Goal: Transaction & Acquisition: Purchase product/service

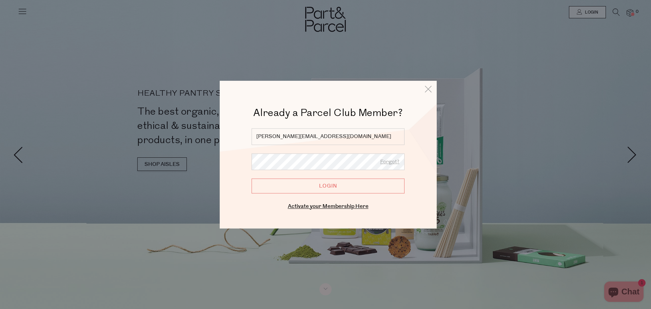
click at [326, 190] on input "Login" at bounding box center [328, 185] width 153 height 15
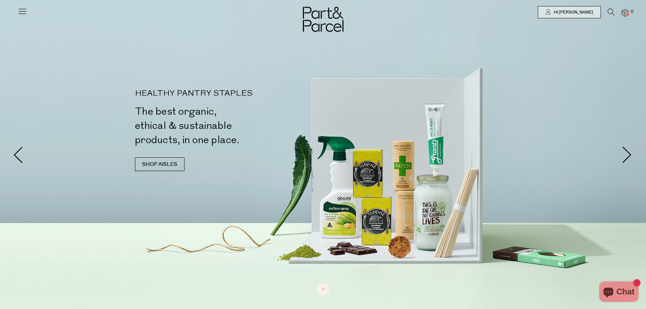
click at [609, 13] on icon at bounding box center [611, 11] width 7 height 7
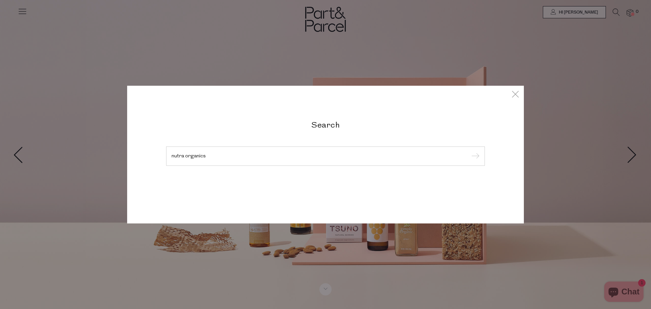
type input "nutra organics"
click at [469, 151] on input "submit" at bounding box center [474, 156] width 10 height 10
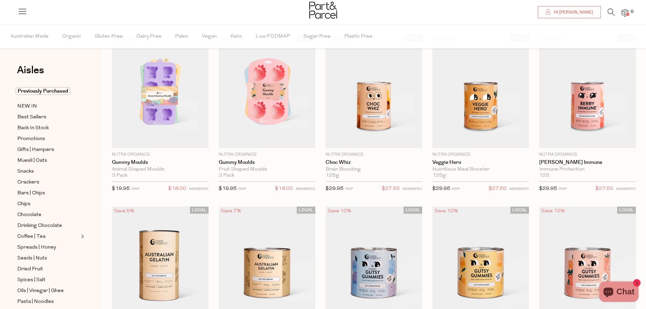
scroll to position [68, 0]
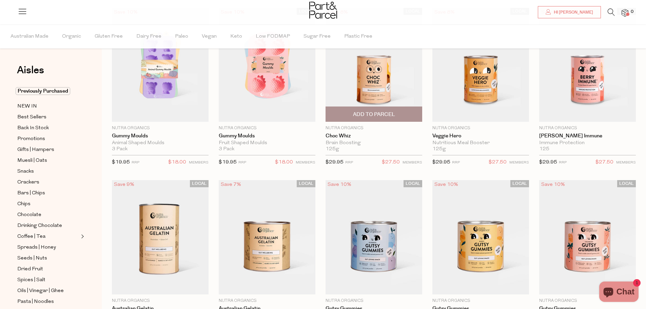
click at [389, 116] on span "Add To Parcel" at bounding box center [374, 114] width 42 height 7
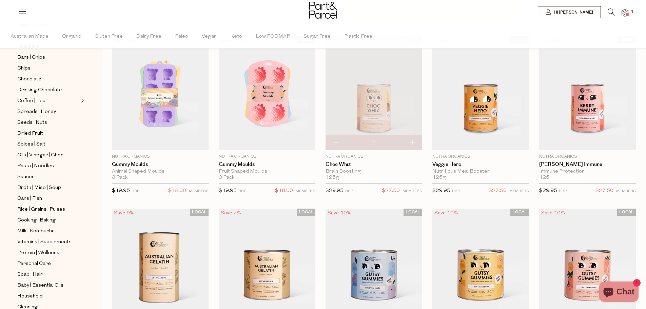
scroll to position [0, 0]
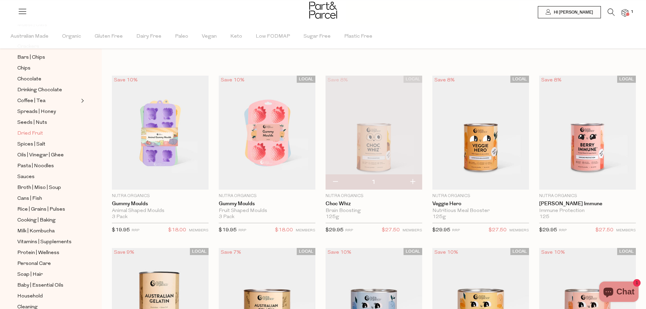
click at [37, 130] on span "Dried Fruit" at bounding box center [30, 134] width 26 height 8
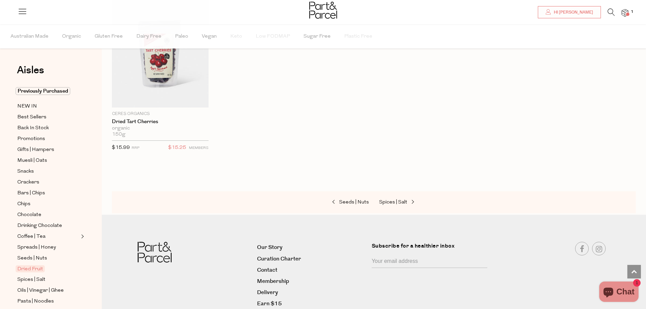
scroll to position [441, 0]
click at [19, 170] on span "Snacks" at bounding box center [25, 172] width 17 height 8
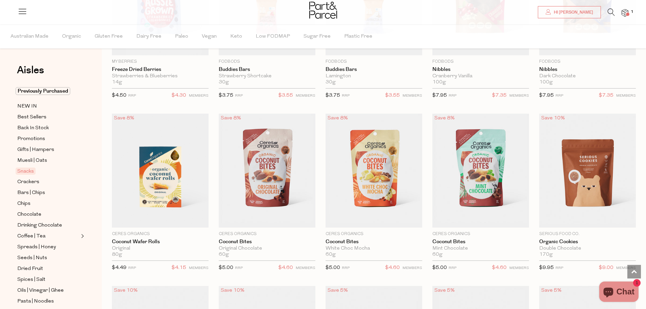
scroll to position [1051, 0]
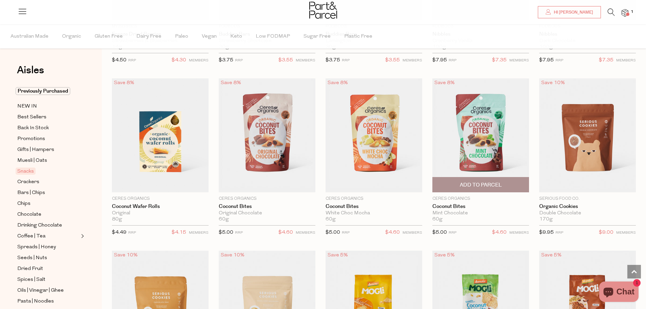
click at [480, 182] on span "Add To Parcel" at bounding box center [481, 184] width 42 height 7
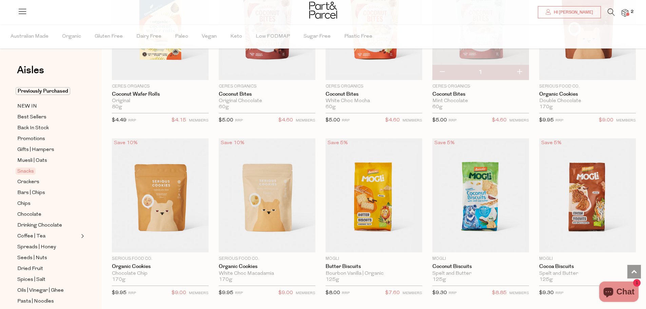
scroll to position [1187, 0]
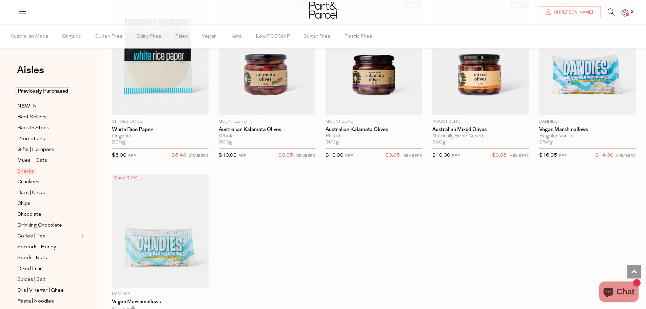
scroll to position [2442, 0]
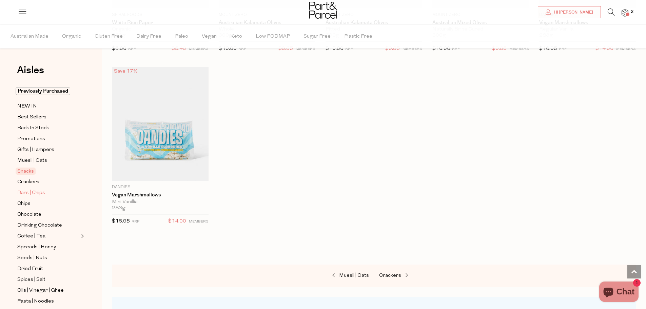
click at [36, 191] on span "Bars | Chips" at bounding box center [31, 193] width 28 height 8
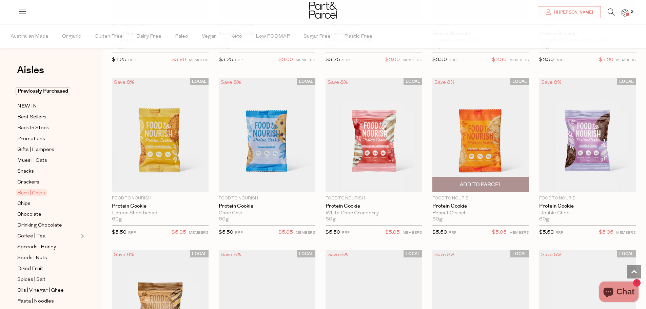
scroll to position [1051, 0]
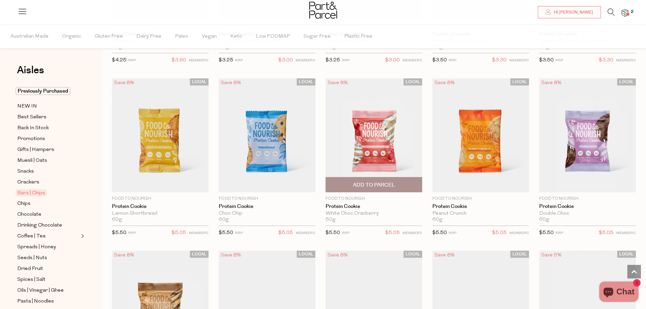
click at [375, 183] on span "Add To Parcel" at bounding box center [374, 184] width 42 height 7
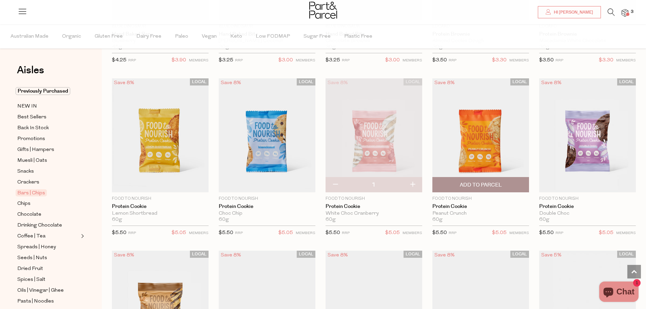
click at [471, 182] on span "Add To Parcel" at bounding box center [481, 184] width 42 height 7
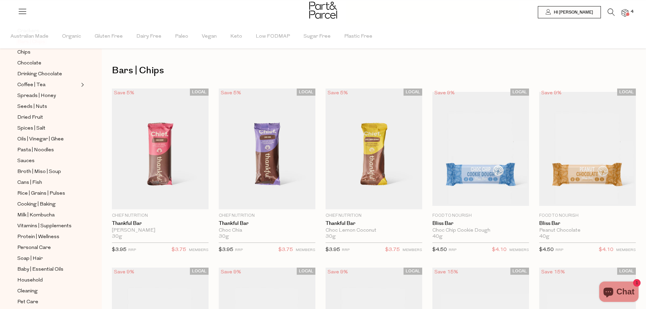
scroll to position [178, 0]
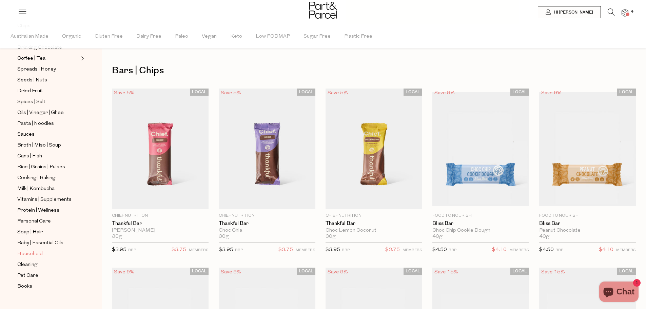
click at [35, 250] on span "Household" at bounding box center [29, 254] width 25 height 8
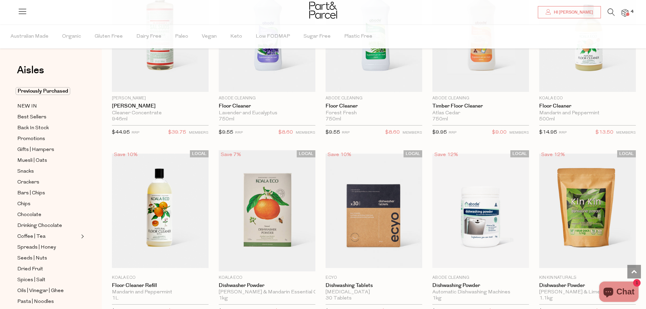
scroll to position [814, 0]
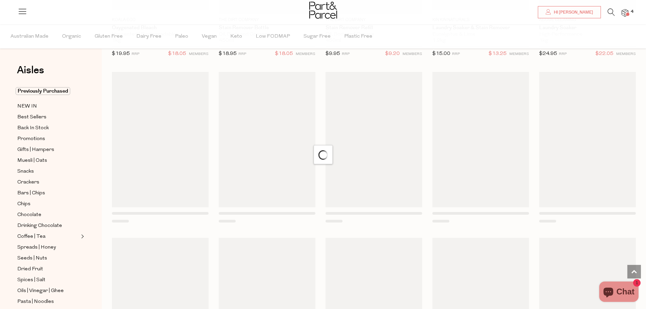
scroll to position [1754, 0]
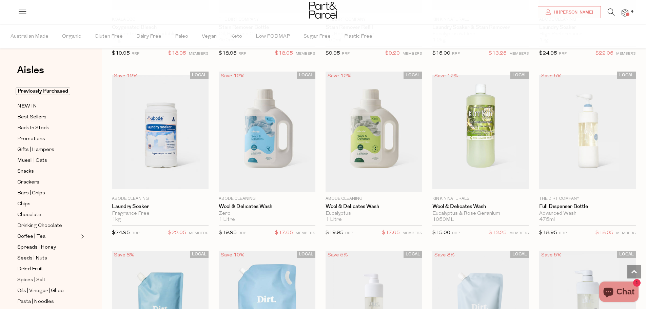
click at [610, 12] on icon at bounding box center [611, 11] width 7 height 7
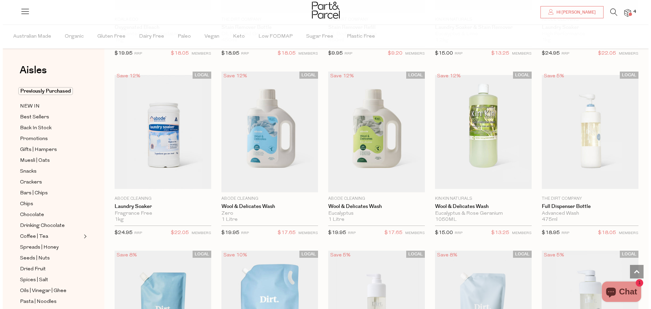
scroll to position [1766, 0]
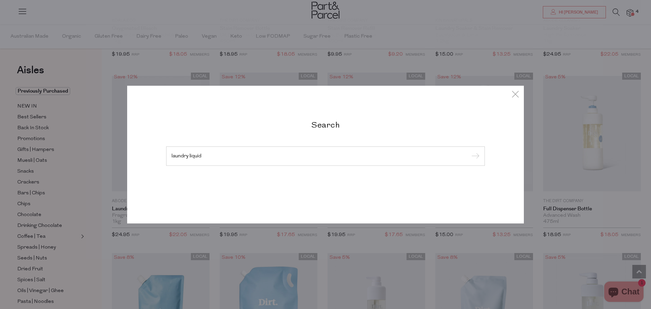
type input "laundry liquid"
click at [469, 151] on input "submit" at bounding box center [474, 156] width 10 height 10
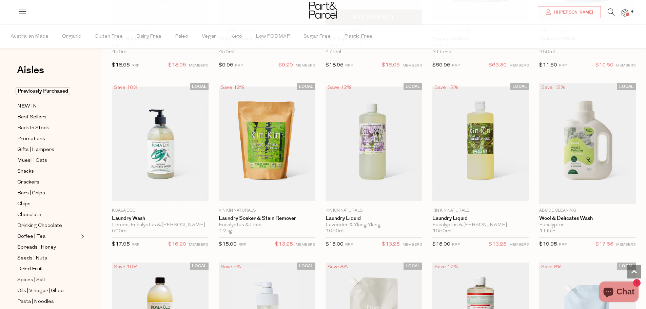
scroll to position [170, 0]
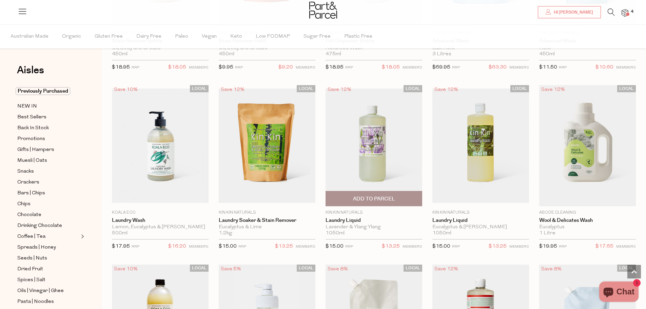
click at [362, 144] on img at bounding box center [374, 146] width 97 height 114
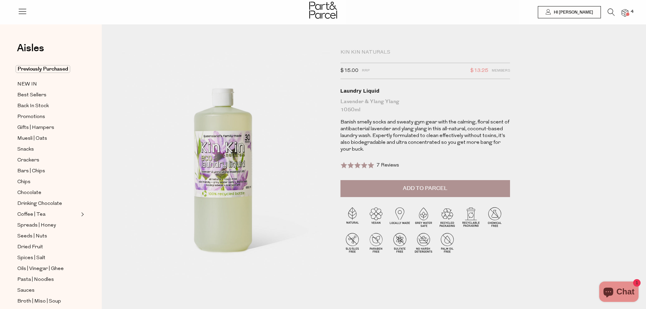
click at [437, 192] on span "Add to Parcel" at bounding box center [425, 188] width 44 height 8
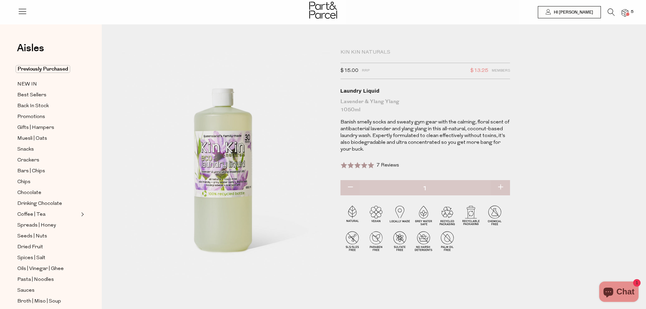
click at [609, 13] on icon at bounding box center [611, 11] width 7 height 7
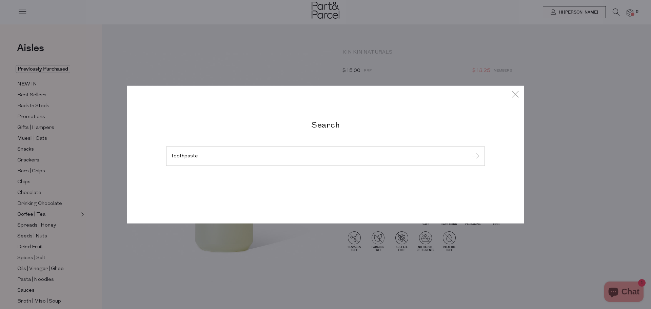
type input "toothpaste"
click at [469, 151] on input "submit" at bounding box center [474, 156] width 10 height 10
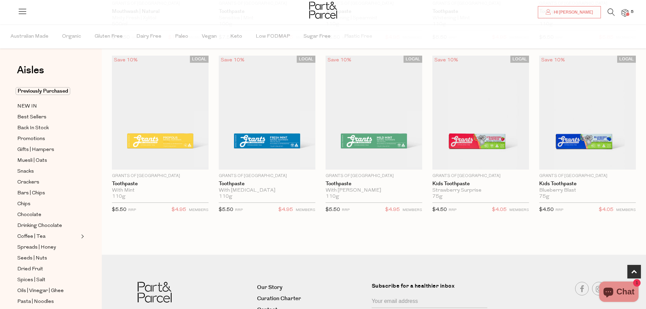
scroll to position [373, 0]
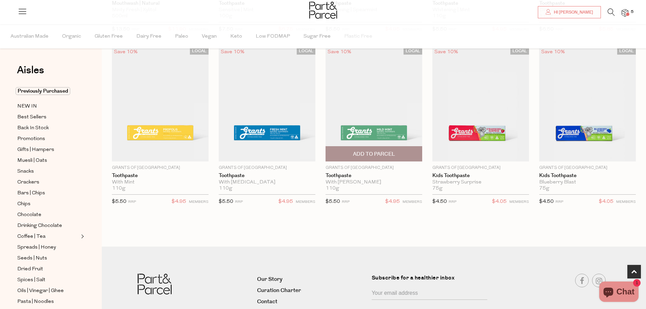
click at [384, 157] on span "Add To Parcel" at bounding box center [374, 154] width 93 height 15
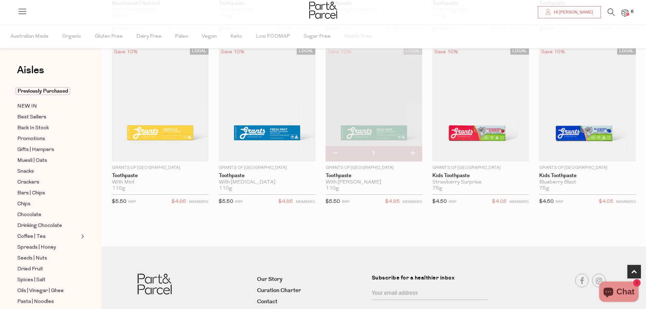
click at [628, 14] on span at bounding box center [627, 14] width 3 height 3
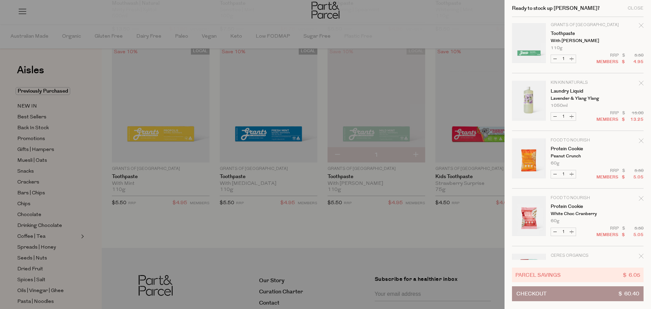
scroll to position [0, 0]
click at [640, 200] on icon "Remove Protein Cookie" at bounding box center [641, 199] width 5 height 5
click at [640, 200] on icon "Remove Coconut Bites" at bounding box center [641, 199] width 5 height 5
click at [641, 85] on icon "Remove Laundry Liquid" at bounding box center [641, 84] width 4 height 4
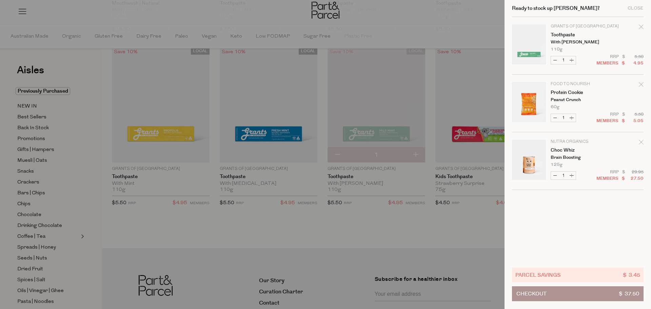
drag, startPoint x: 574, startPoint y: 118, endPoint x: 577, endPoint y: 121, distance: 3.6
click at [574, 118] on button "Increase Protein Cookie" at bounding box center [572, 118] width 8 height 8
type input "2"
click at [643, 27] on icon "Remove Toothpaste" at bounding box center [641, 26] width 5 height 5
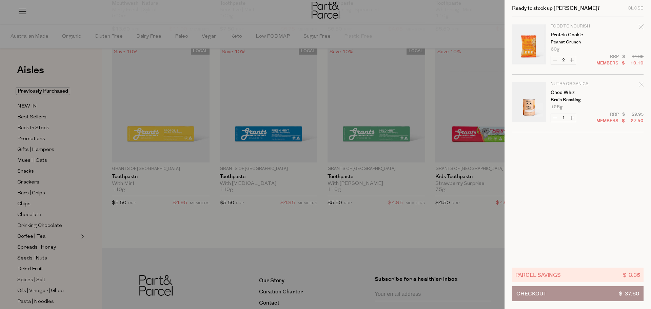
click at [583, 296] on button "Checkout $ 37.60" at bounding box center [578, 293] width 132 height 15
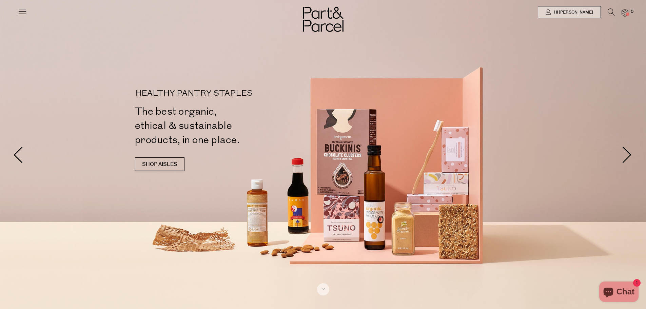
click at [625, 13] on img at bounding box center [625, 13] width 7 height 8
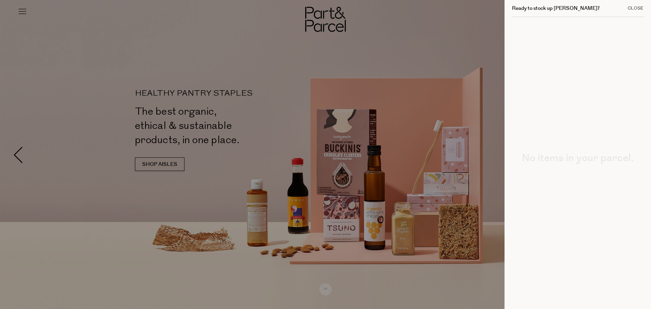
click at [640, 8] on div "Close" at bounding box center [636, 8] width 16 height 4
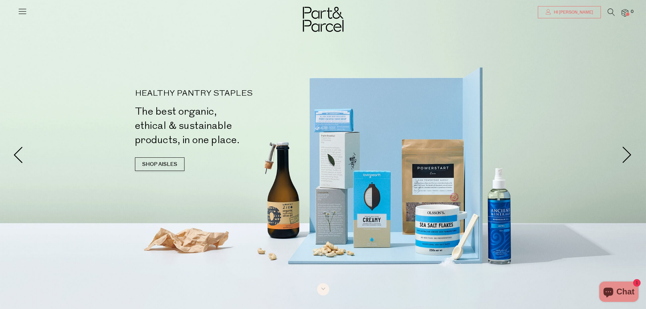
click at [575, 13] on span "Hi Sarah" at bounding box center [572, 12] width 41 height 6
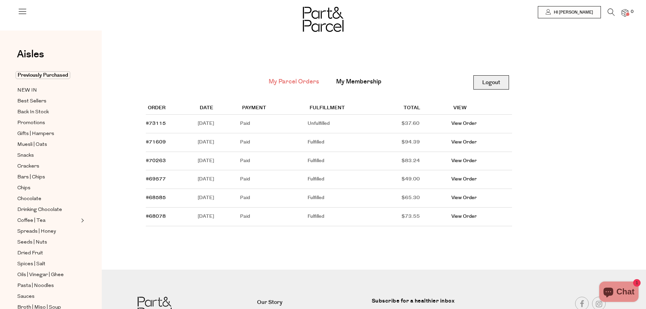
click at [489, 84] on link "Logout" at bounding box center [491, 82] width 36 height 14
